Goal: Transaction & Acquisition: Purchase product/service

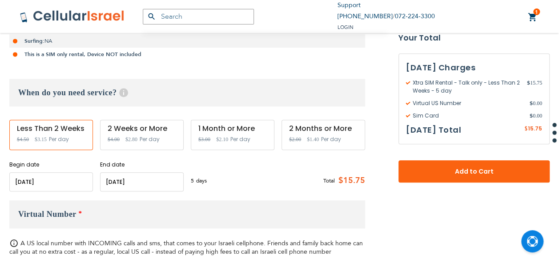
scroll to position [335, 0]
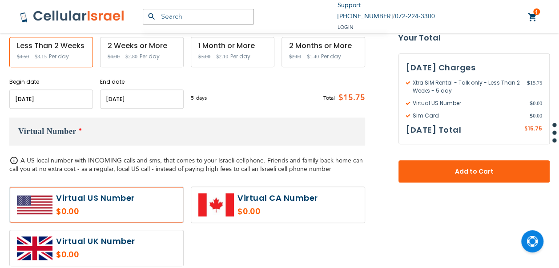
click at [179, 91] on input "name" at bounding box center [142, 98] width 84 height 19
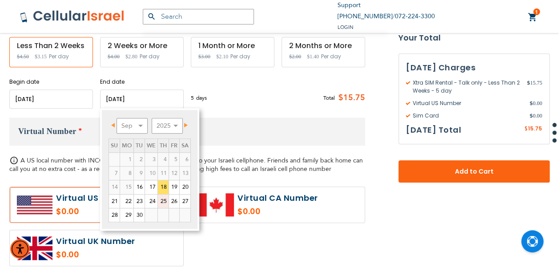
click at [164, 201] on link "25" at bounding box center [163, 200] width 11 height 13
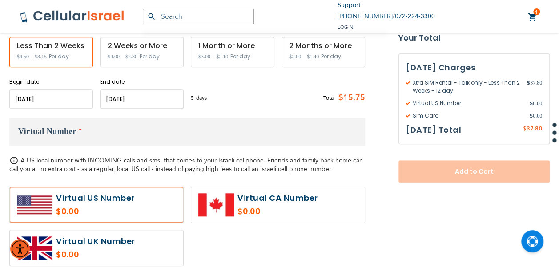
click at [151, 97] on input "name" at bounding box center [142, 98] width 84 height 19
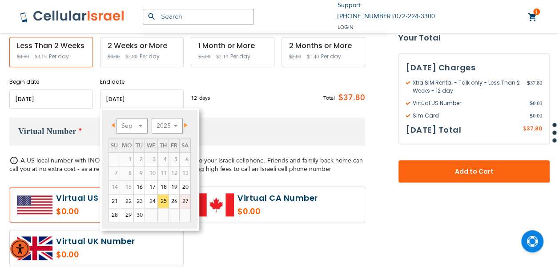
click at [181, 200] on link "27" at bounding box center [185, 200] width 11 height 13
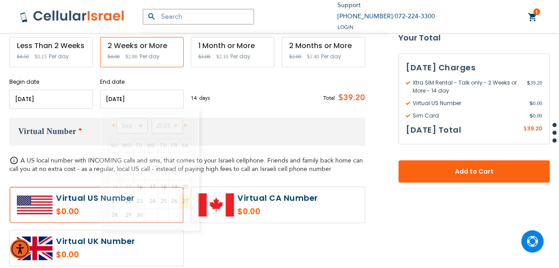
click at [163, 96] on input "name" at bounding box center [142, 98] width 84 height 19
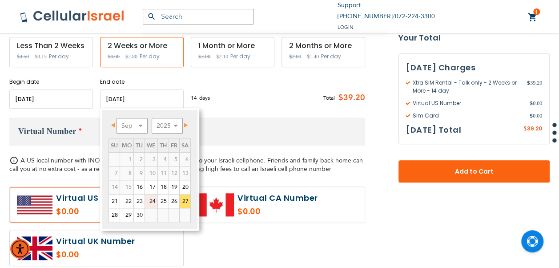
click at [156, 200] on link "24" at bounding box center [151, 200] width 12 height 13
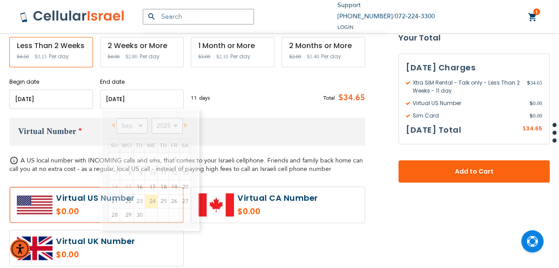
click at [156, 104] on input "name" at bounding box center [142, 98] width 84 height 19
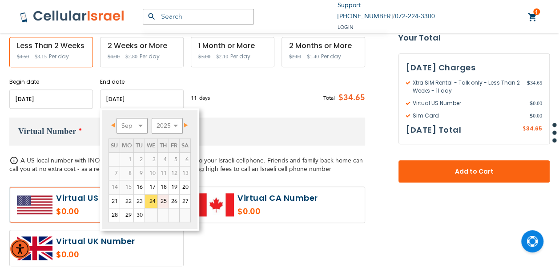
click at [164, 198] on link "25" at bounding box center [163, 200] width 11 height 13
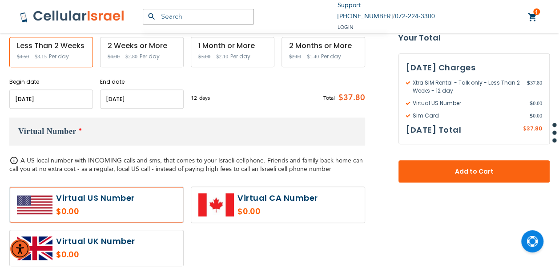
click at [157, 99] on input "name" at bounding box center [142, 98] width 84 height 19
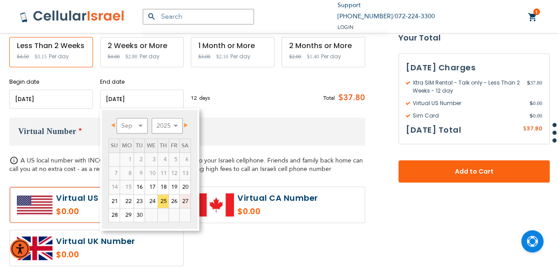
click at [182, 200] on link "27" at bounding box center [185, 200] width 11 height 13
type input "[DATE]"
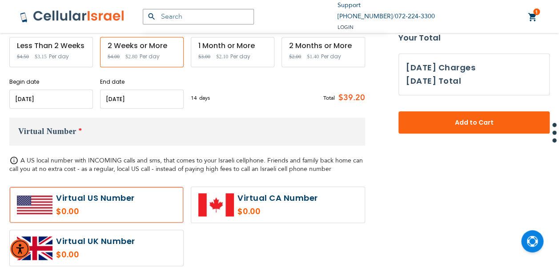
click at [165, 97] on input "name" at bounding box center [142, 98] width 84 height 19
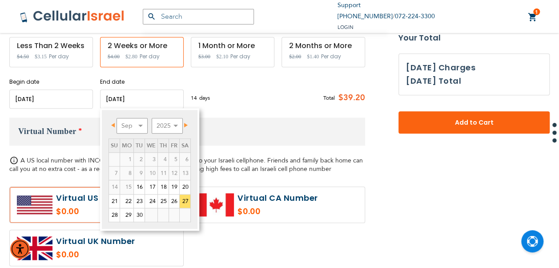
click at [213, 107] on div "14 days $2.8 per day Total $39.20" at bounding box center [278, 98] width 174 height 22
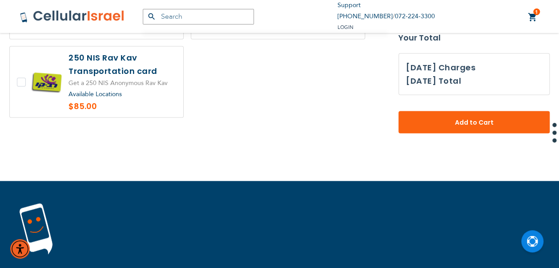
scroll to position [820, 0]
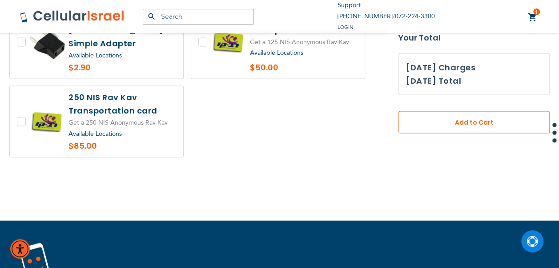
click at [484, 129] on button "Add to Cart" at bounding box center [474, 122] width 151 height 22
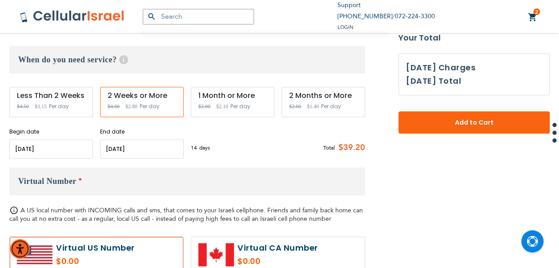
scroll to position [173, 0]
